Goal: Obtain resource: Download file/media

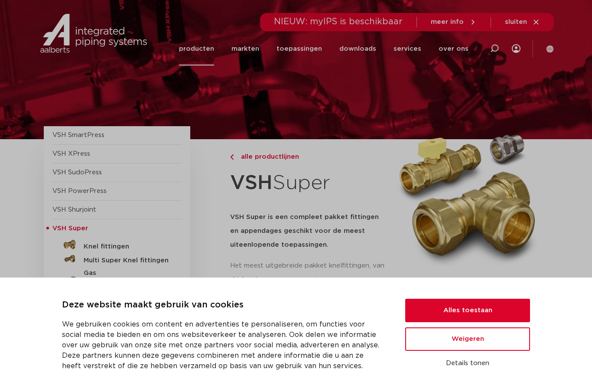
click at [475, 314] on button "Alles toestaan" at bounding box center [467, 309] width 125 height 23
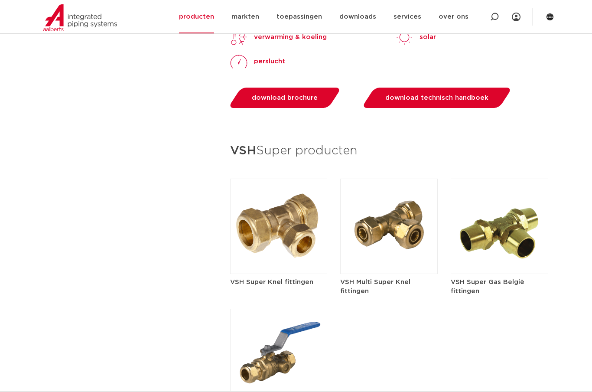
scroll to position [1166, 0]
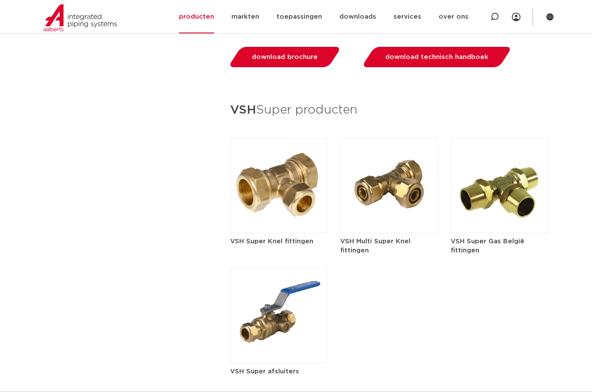
click at [293, 179] on img at bounding box center [278, 185] width 97 height 95
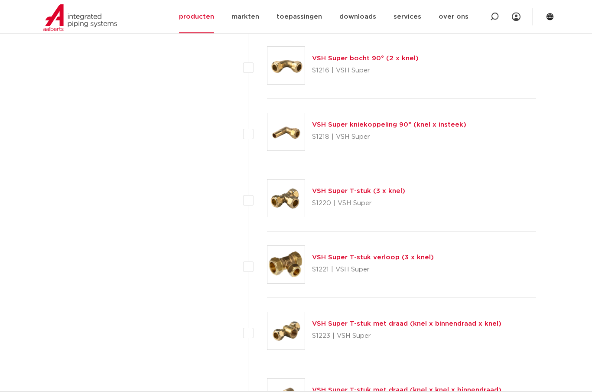
scroll to position [1086, 0]
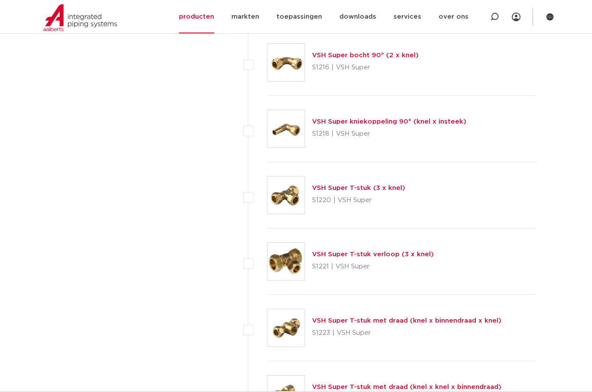
click at [457, 322] on link "VSH Super T-stuk met draad (knel x binnendraad x knel)" at bounding box center [406, 320] width 189 height 6
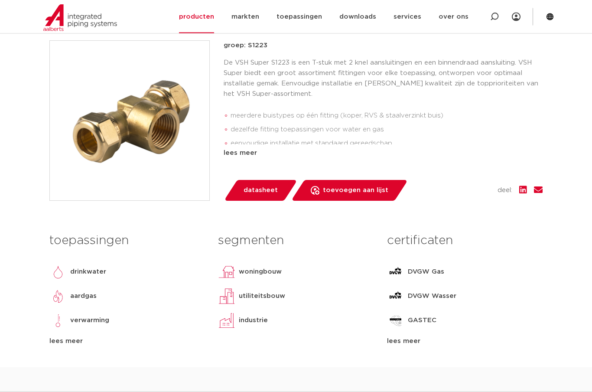
scroll to position [202, 0]
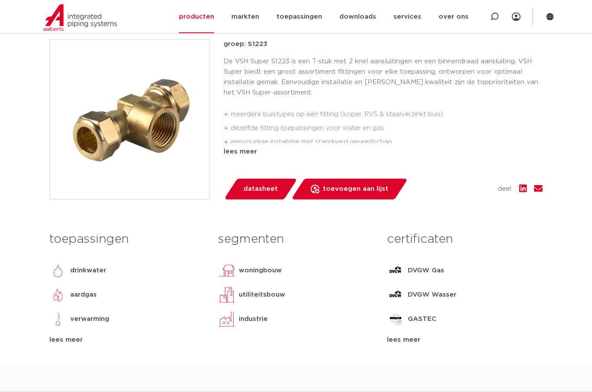
click at [62, 271] on img at bounding box center [57, 270] width 17 height 17
click at [90, 275] on p "drinkwater" at bounding box center [88, 271] width 36 height 10
click at [93, 267] on p "drinkwater" at bounding box center [88, 271] width 36 height 10
click at [101, 266] on p "drinkwater" at bounding box center [88, 271] width 36 height 10
click at [266, 188] on span "datasheet" at bounding box center [260, 189] width 34 height 14
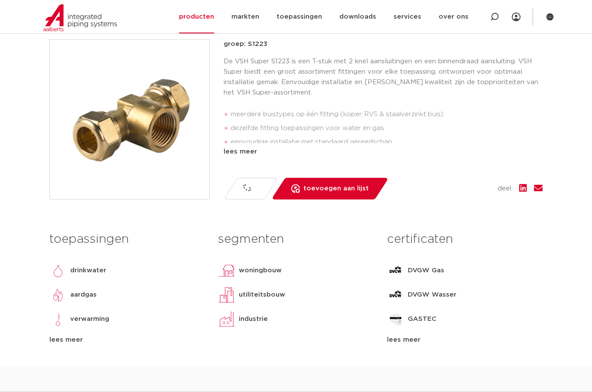
scroll to position [237, 0]
